Goal: Check status: Check status

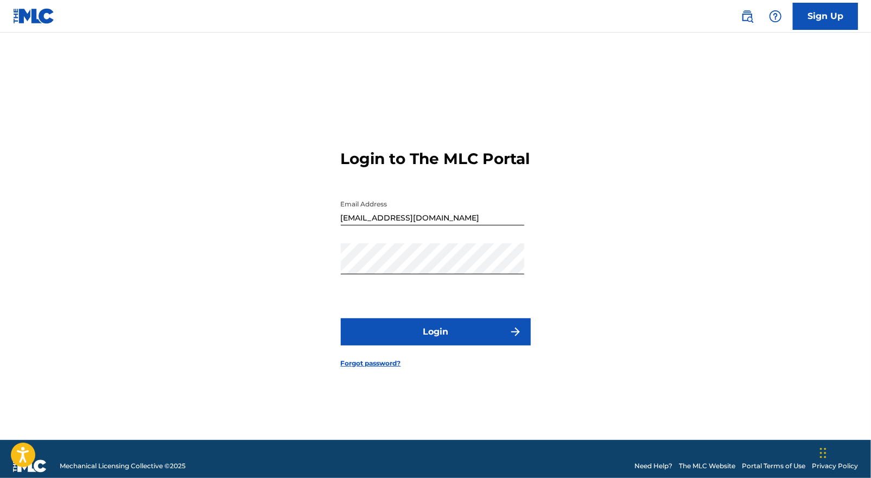
click at [436, 338] on button "Login" at bounding box center [436, 331] width 190 height 27
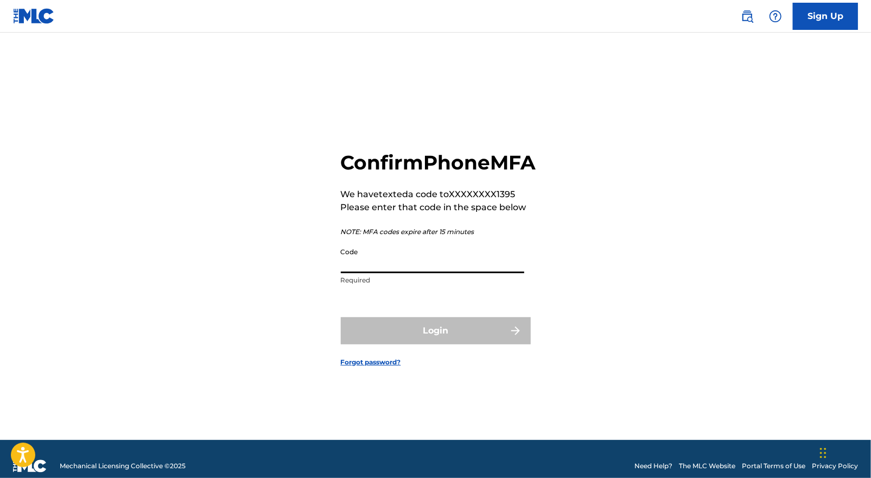
click at [401, 273] on input "Code" at bounding box center [432, 257] width 183 height 31
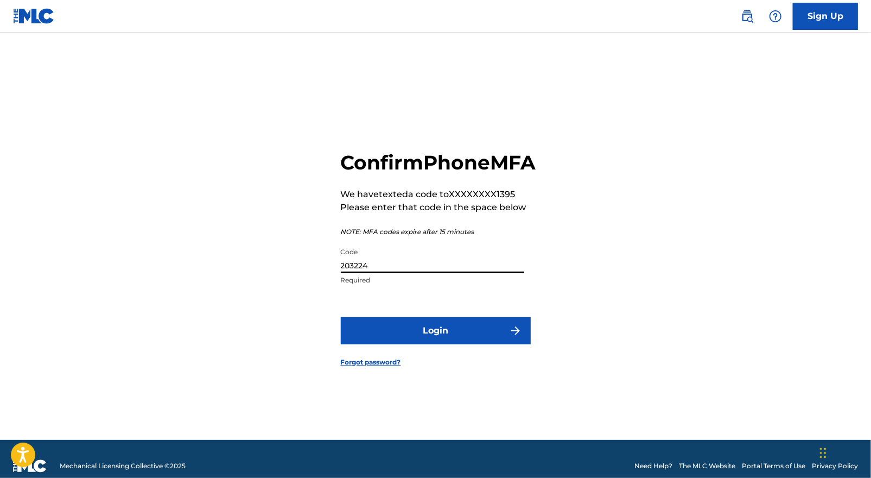
type input "203224"
click at [445, 337] on button "Login" at bounding box center [436, 330] width 190 height 27
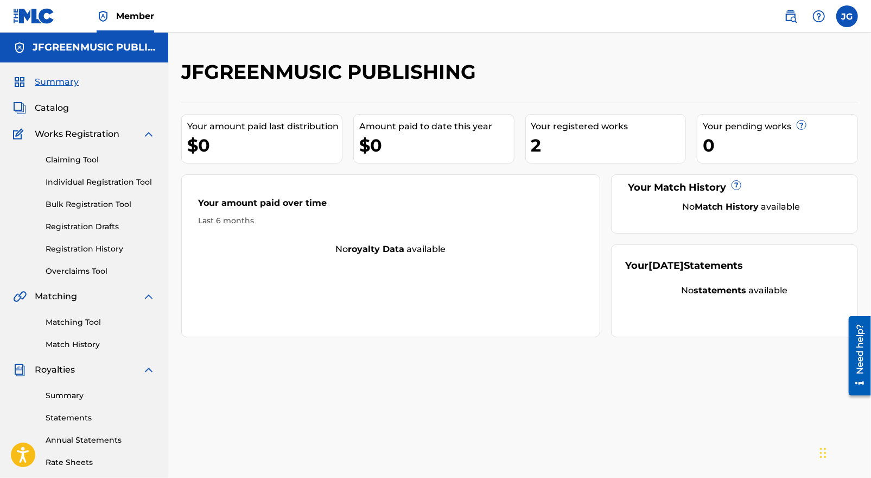
click at [94, 247] on link "Registration History" at bounding box center [101, 248] width 110 height 11
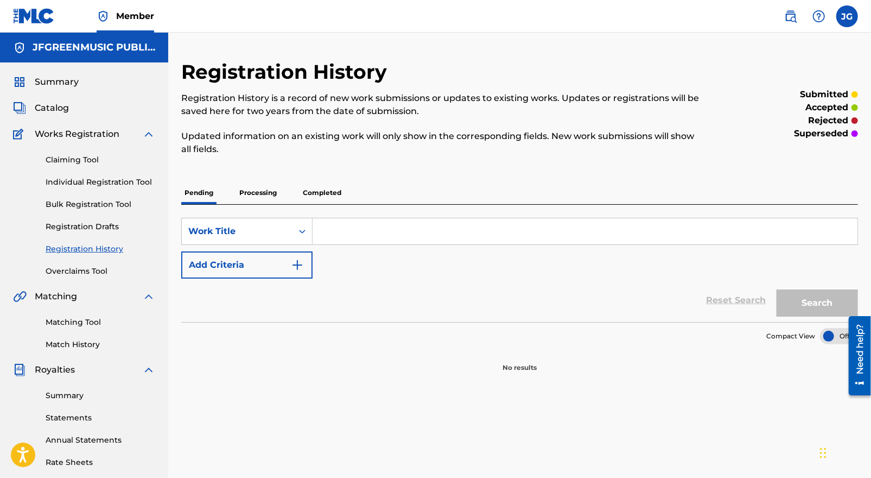
click at [259, 188] on p "Processing" at bounding box center [258, 192] width 44 height 23
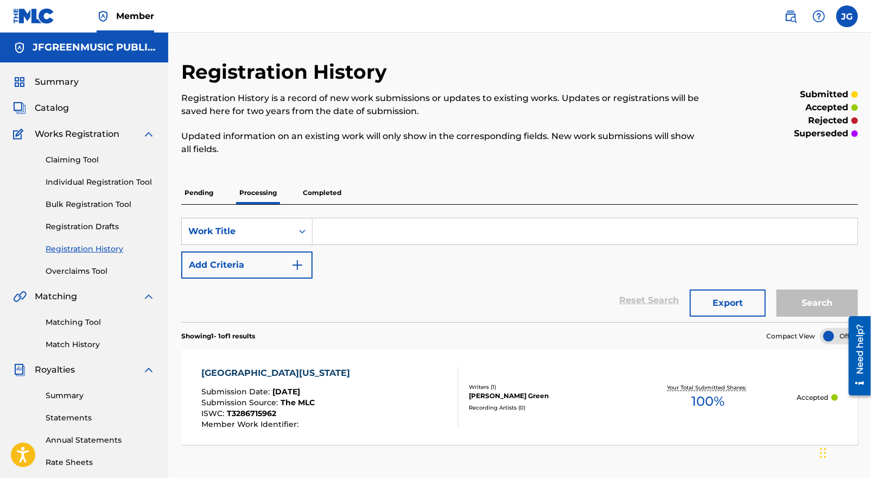
scroll to position [163, 0]
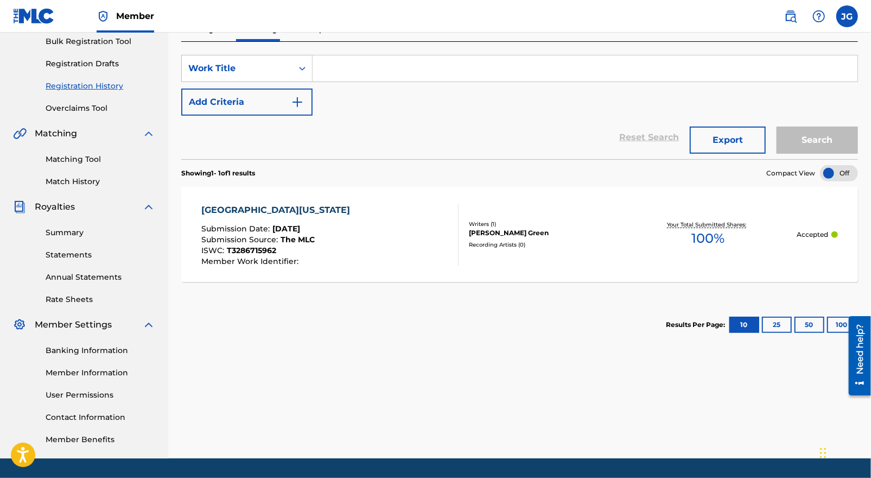
click at [497, 236] on div "[PERSON_NAME] Green" at bounding box center [544, 233] width 150 height 10
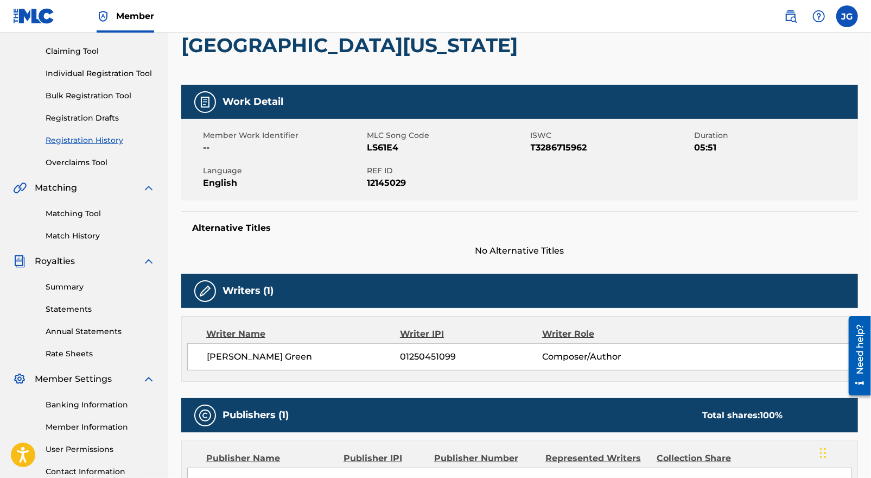
scroll to position [271, 0]
